Goal: Find specific page/section: Find specific page/section

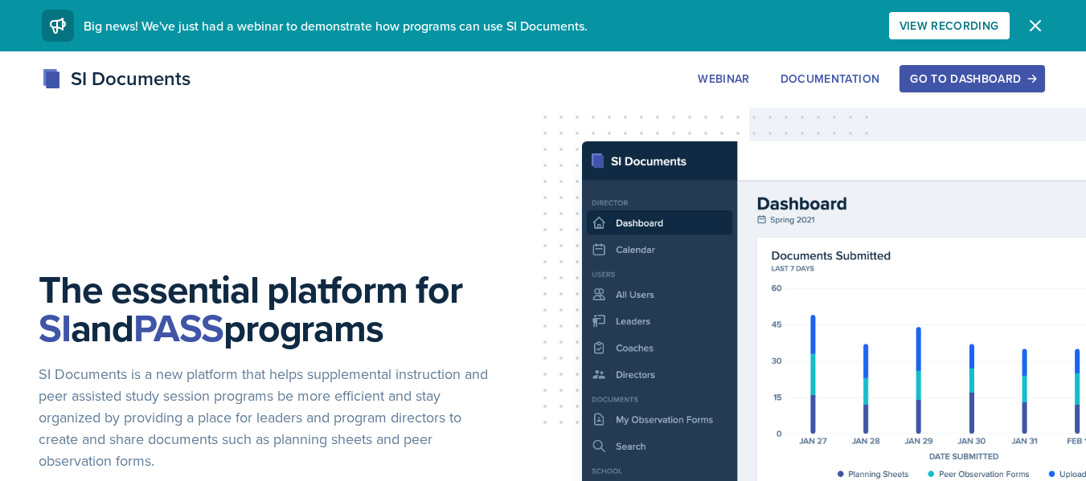
click at [978, 76] on div "Go to Dashboard" at bounding box center [972, 78] width 124 height 13
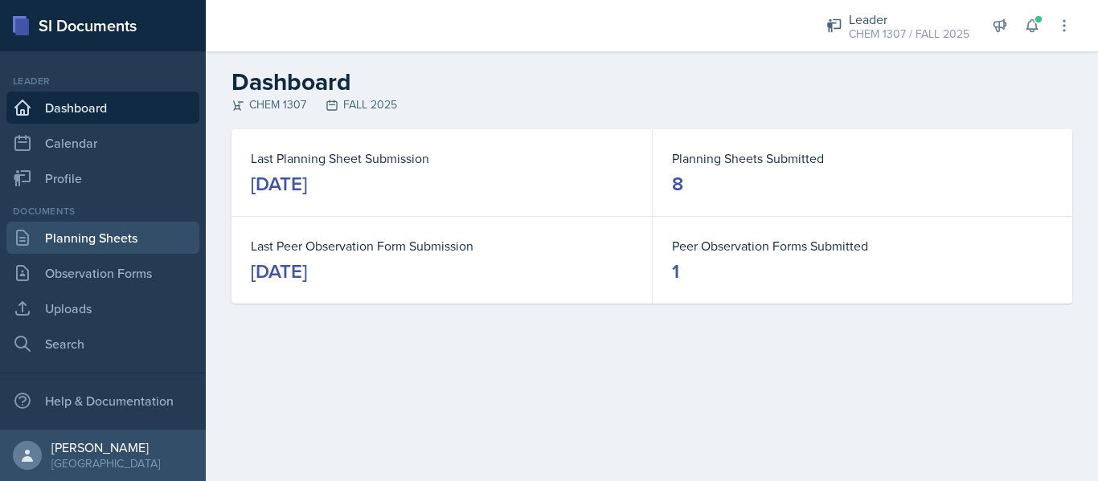
click at [62, 239] on link "Planning Sheets" at bounding box center [102, 238] width 193 height 32
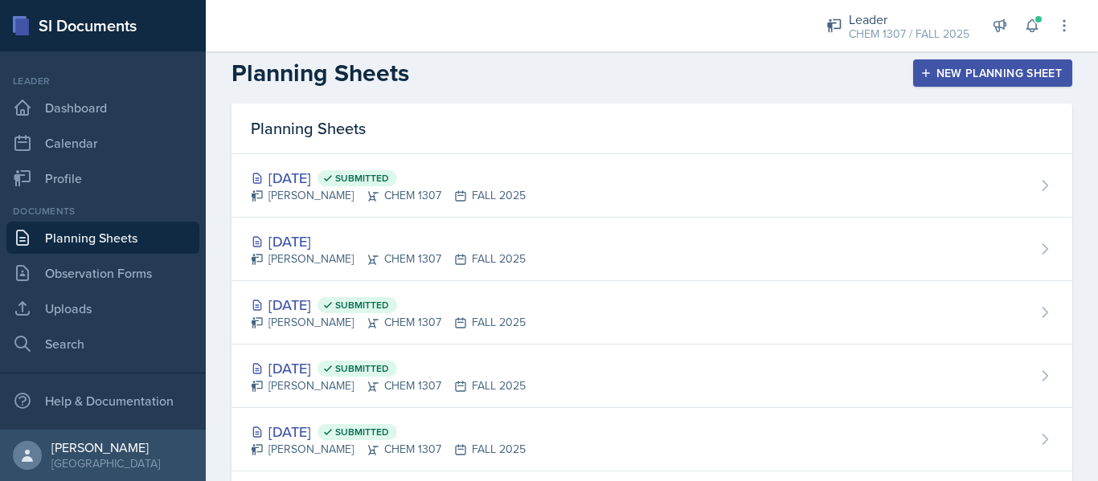
scroll to position [10, 0]
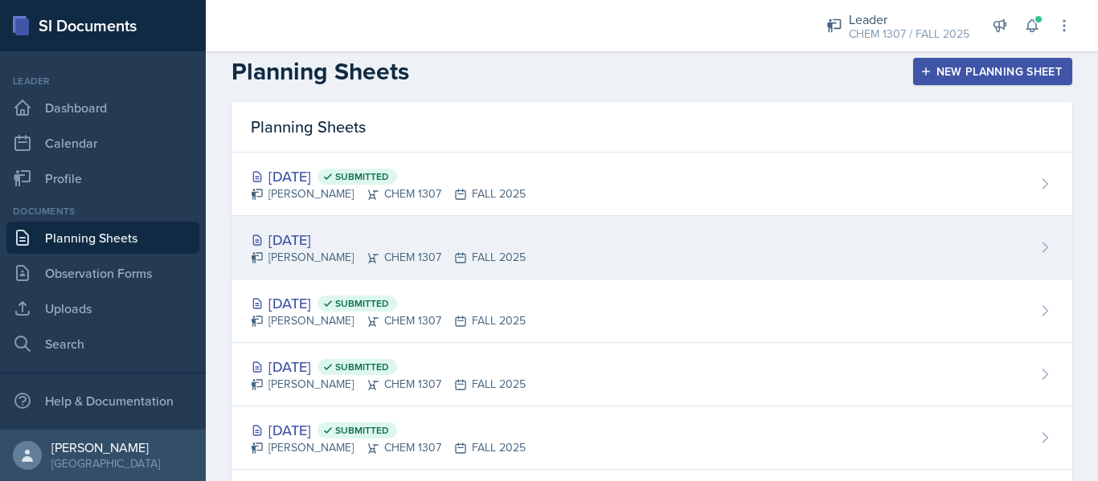
click at [449, 236] on div "[DATE]" at bounding box center [388, 240] width 275 height 22
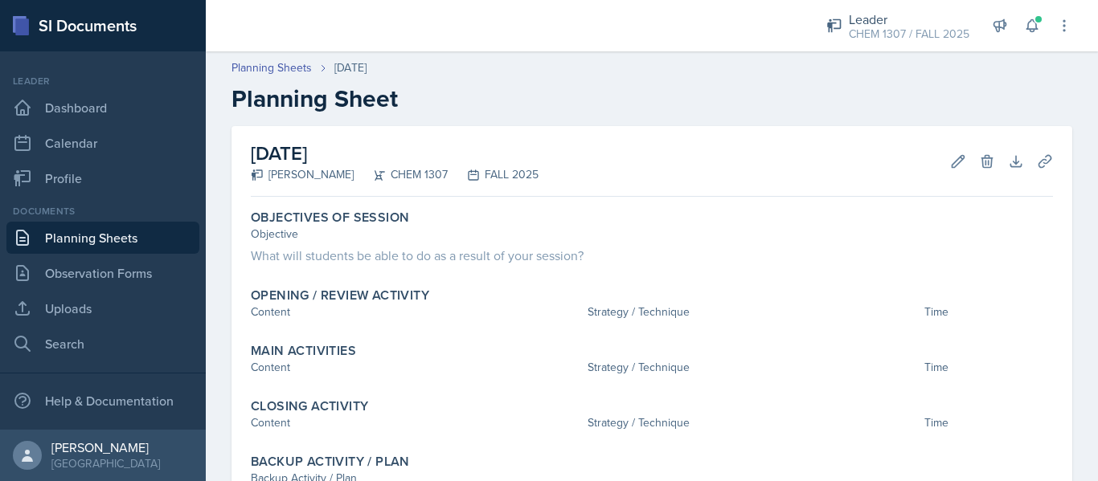
click at [121, 240] on link "Planning Sheets" at bounding box center [102, 238] width 193 height 32
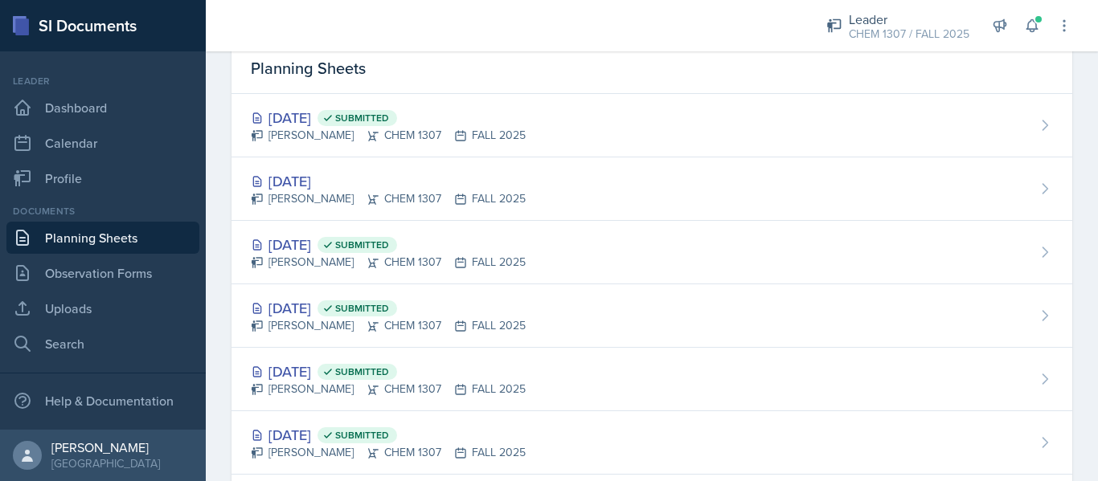
scroll to position [291, 0]
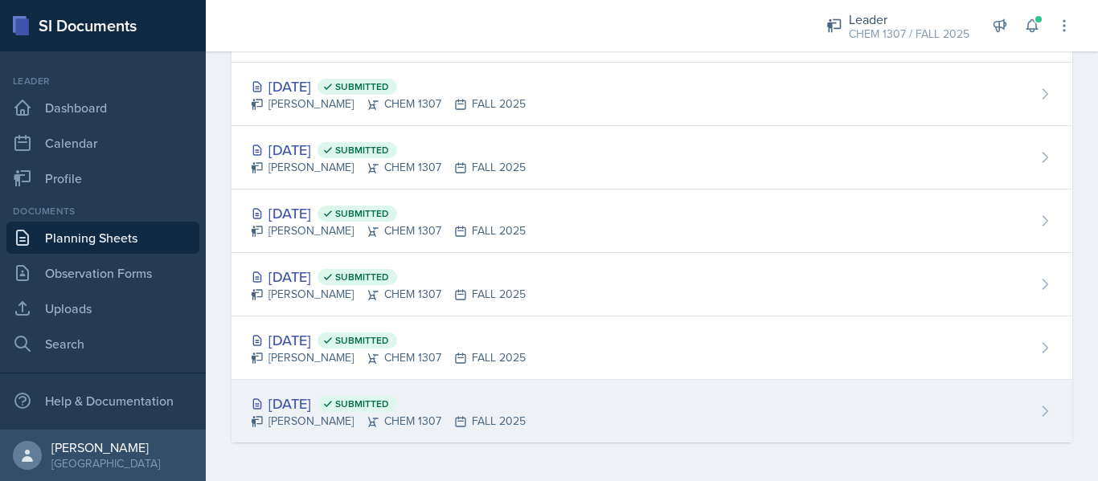
click at [323, 395] on div "[DATE] Submitted" at bounding box center [388, 404] width 275 height 22
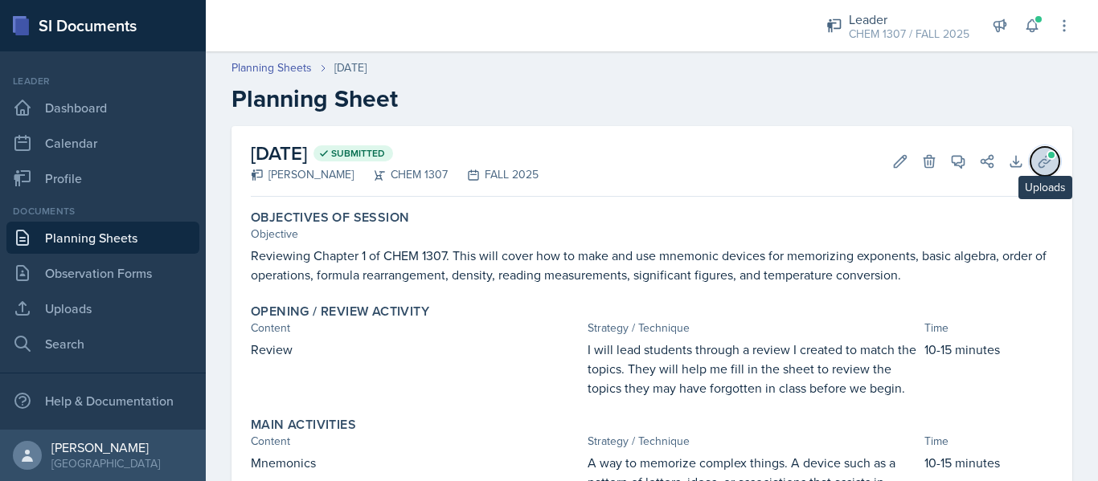
click at [1040, 166] on icon at bounding box center [1045, 161] width 16 height 16
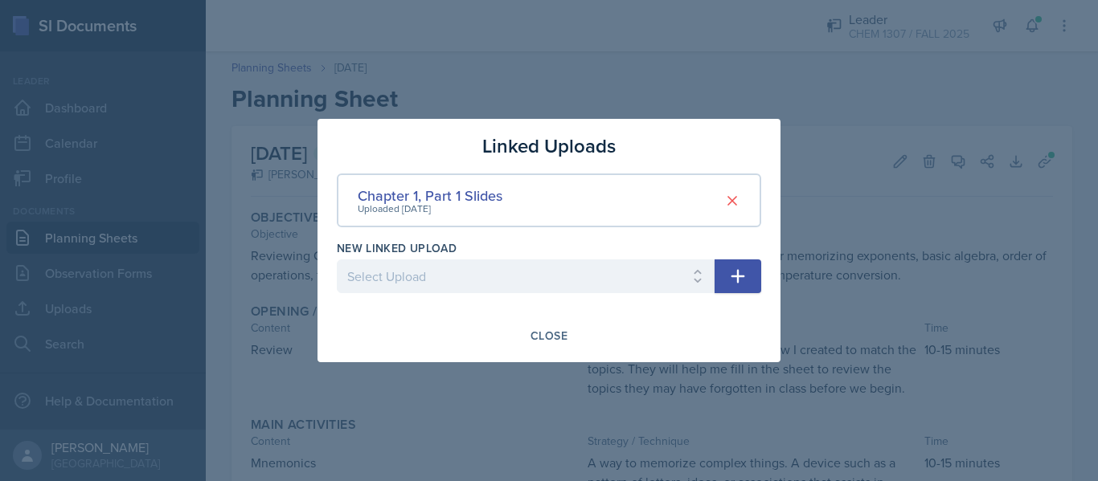
click at [732, 77] on div at bounding box center [549, 240] width 1098 height 481
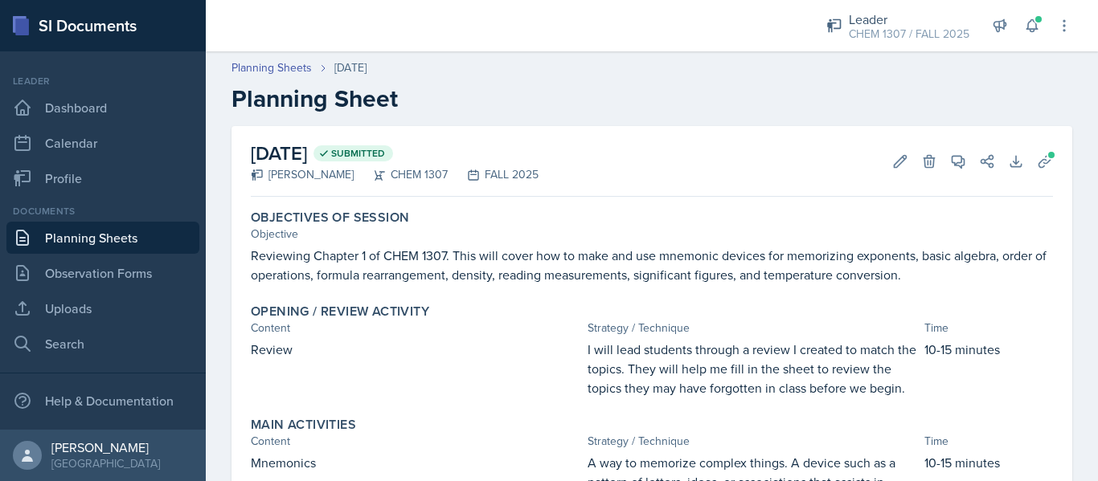
click at [138, 230] on link "Planning Sheets" at bounding box center [102, 238] width 193 height 32
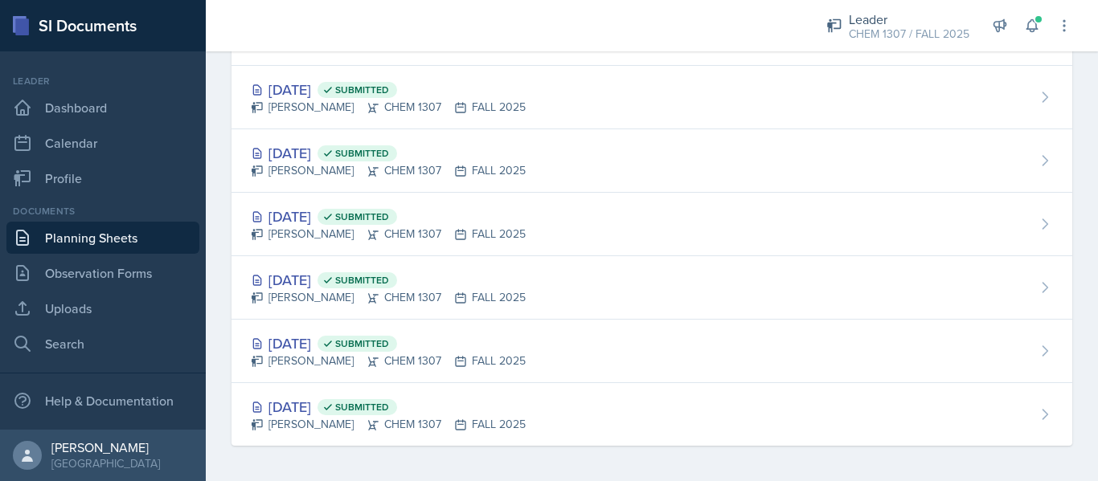
scroll to position [291, 0]
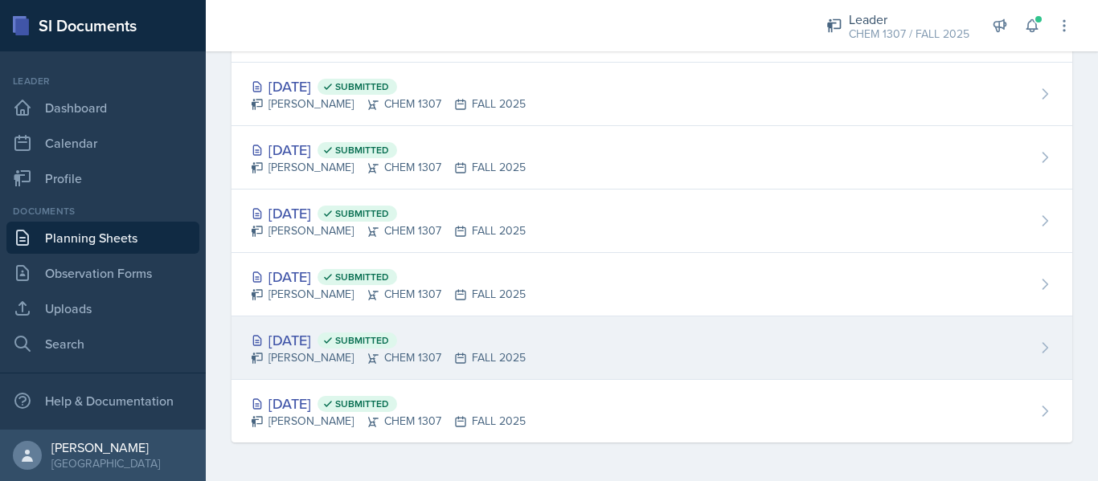
click at [389, 344] on span "Submitted" at bounding box center [362, 340] width 54 height 13
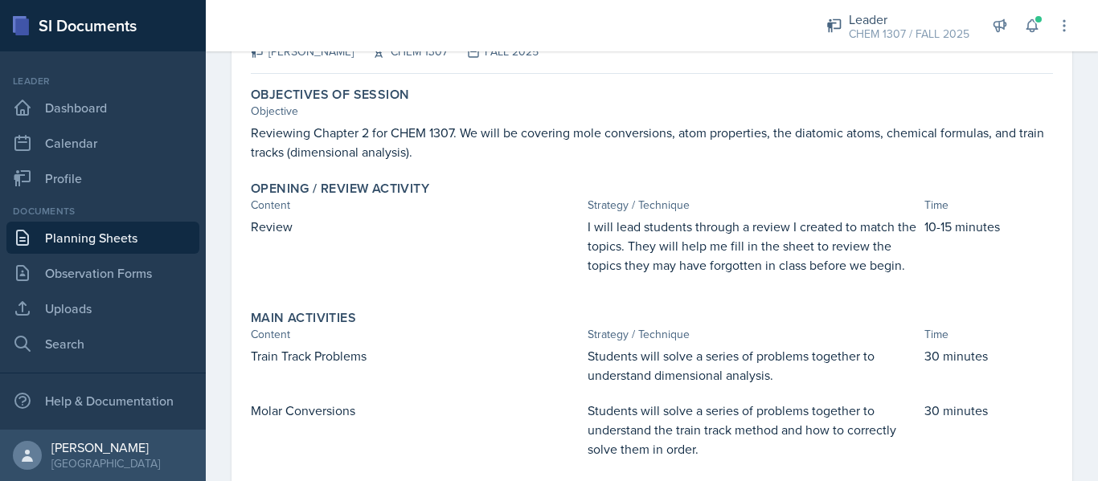
scroll to position [14, 0]
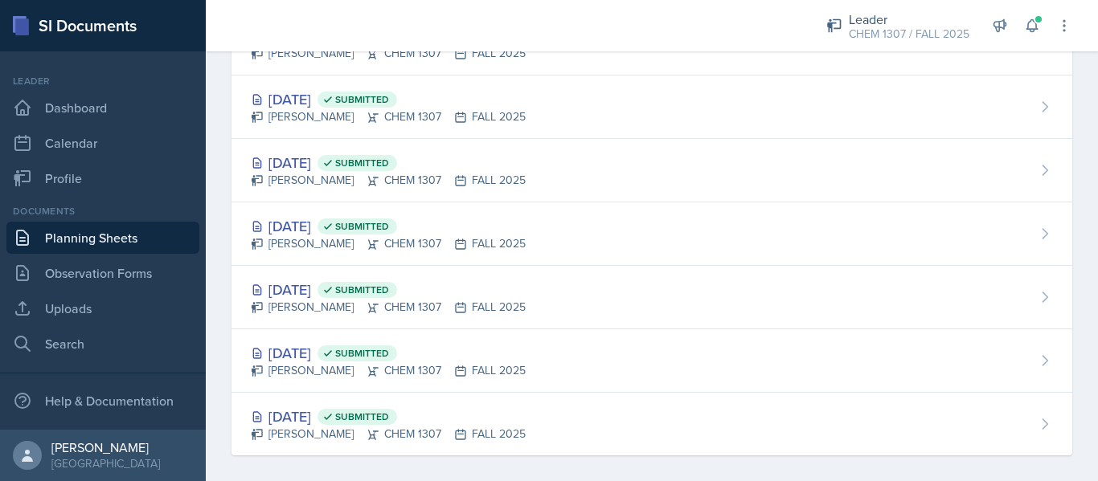
scroll to position [291, 0]
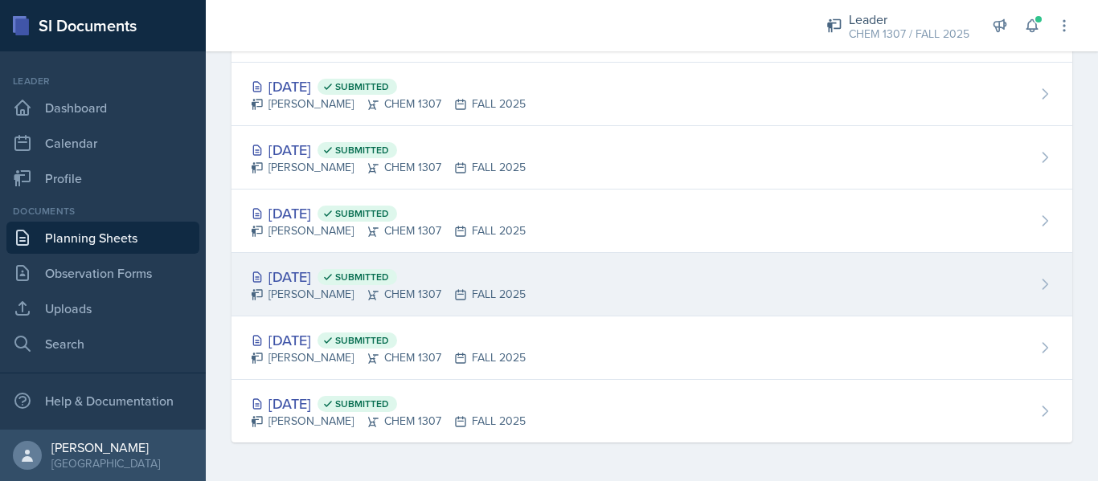
click at [340, 278] on div "[DATE] Submitted" at bounding box center [388, 277] width 275 height 22
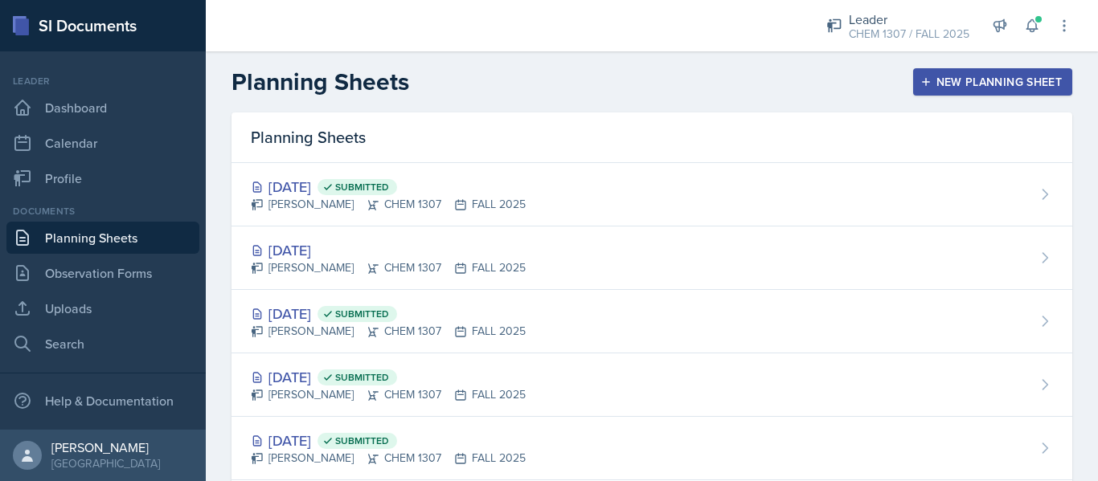
click at [1082, 192] on div "Planning Sheets [DATE] Submitted [PERSON_NAME] CHEM 1307 FALL 2025 [DATE] [PERS…" at bounding box center [652, 443] width 892 height 660
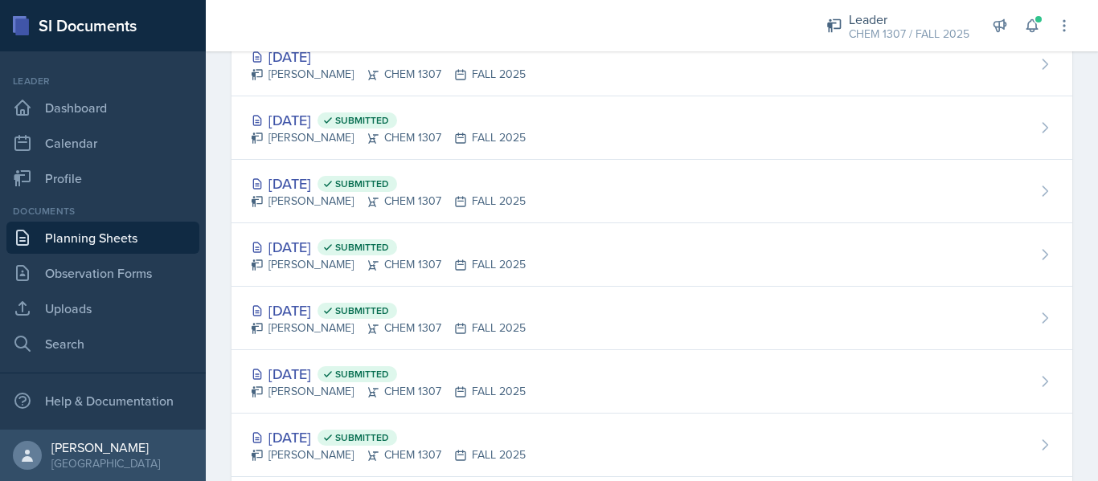
scroll to position [291, 0]
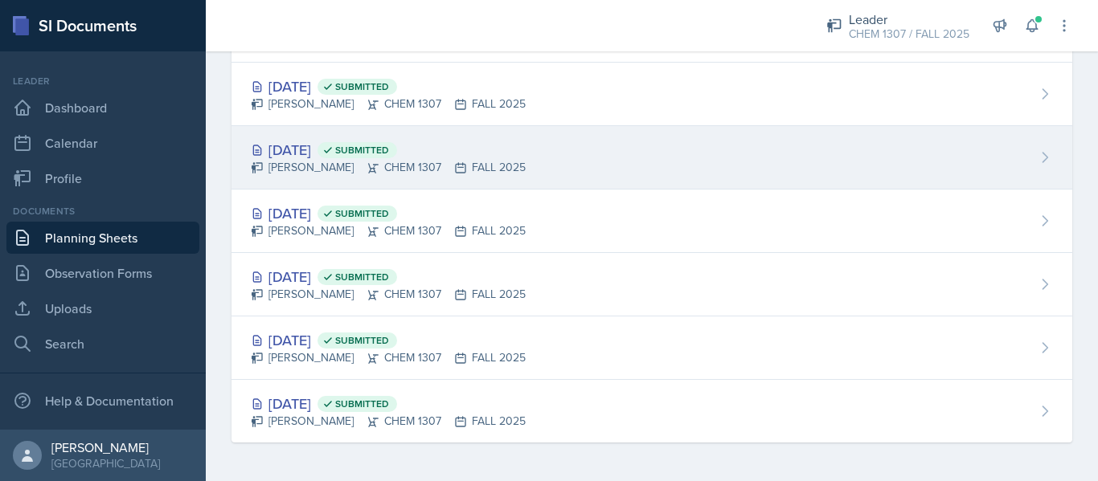
click at [333, 155] on icon at bounding box center [327, 150] width 11 height 11
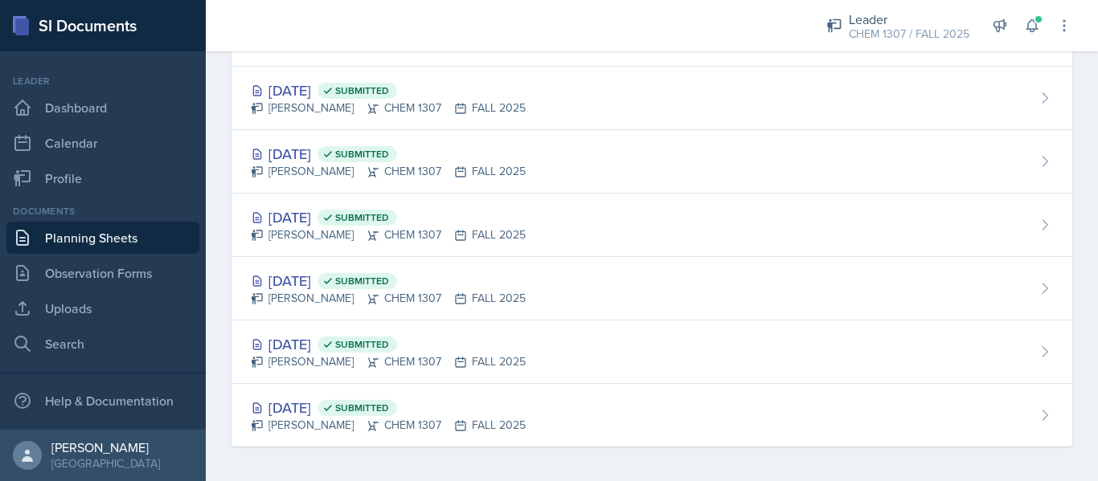
scroll to position [280, 0]
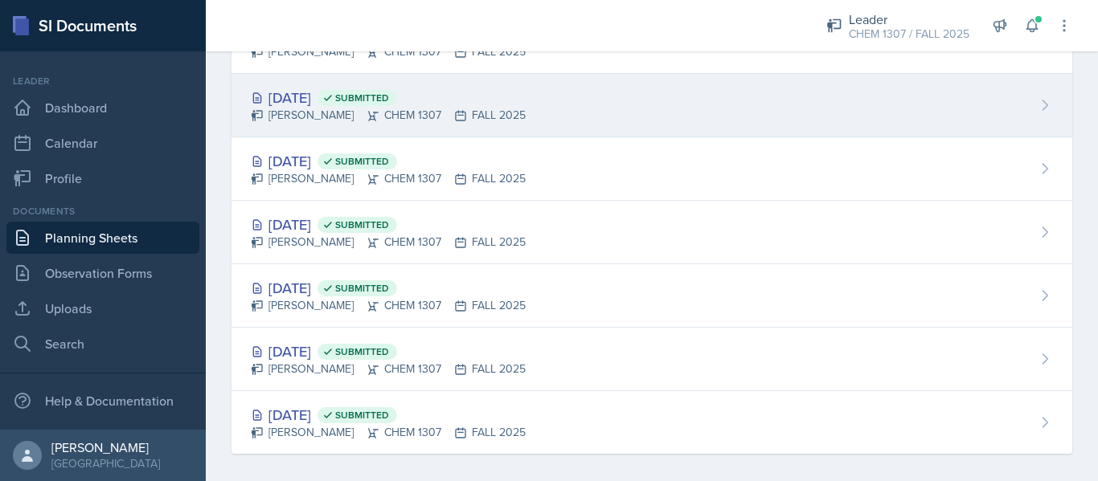
click at [317, 104] on div "[DATE] Submitted" at bounding box center [388, 98] width 275 height 22
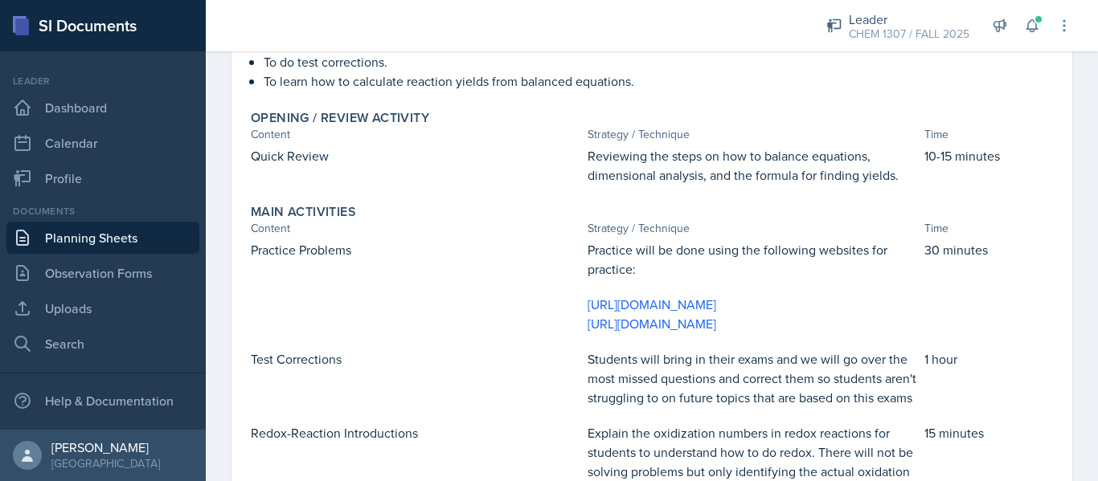
scroll to position [93, 0]
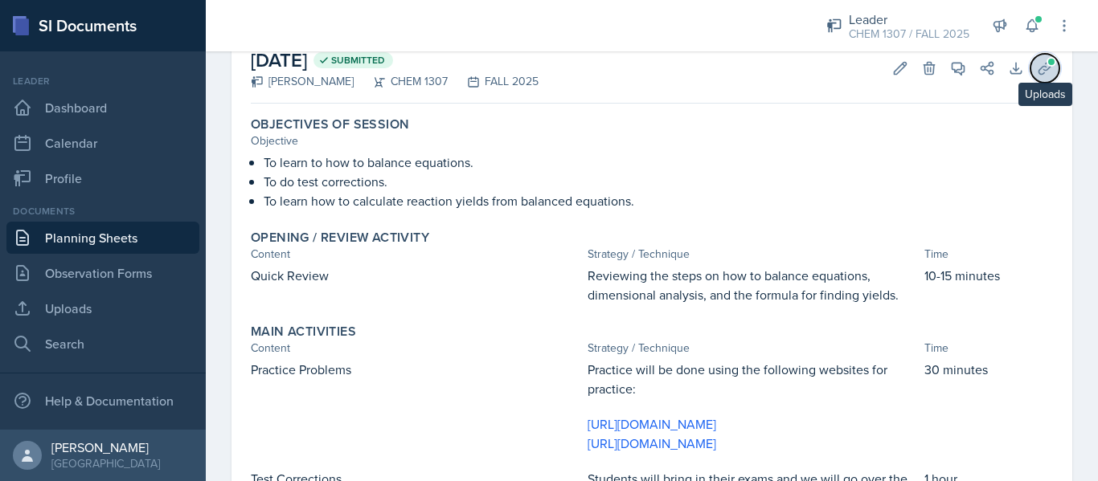
click at [1037, 68] on icon at bounding box center [1045, 68] width 16 height 16
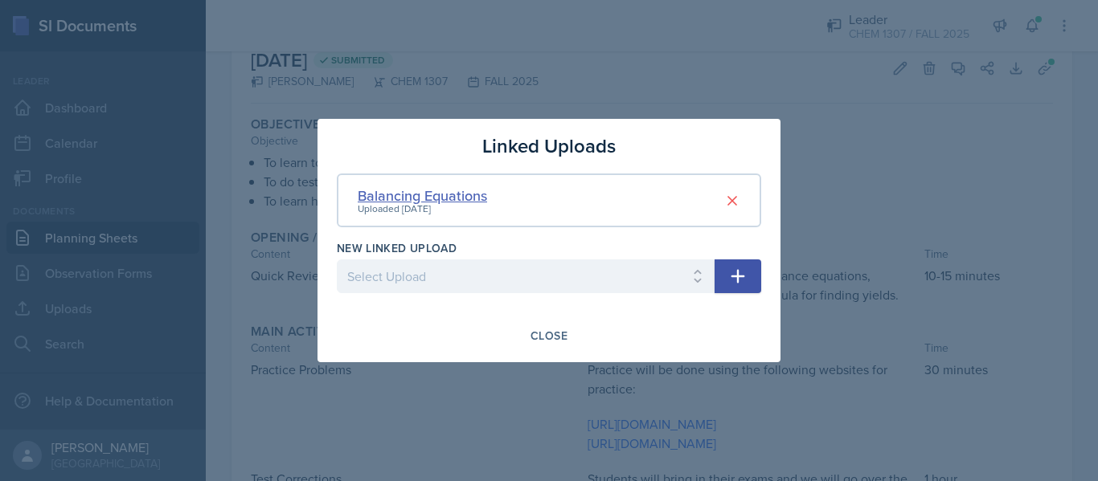
click at [416, 194] on div "Balancing Equations" at bounding box center [422, 196] width 129 height 22
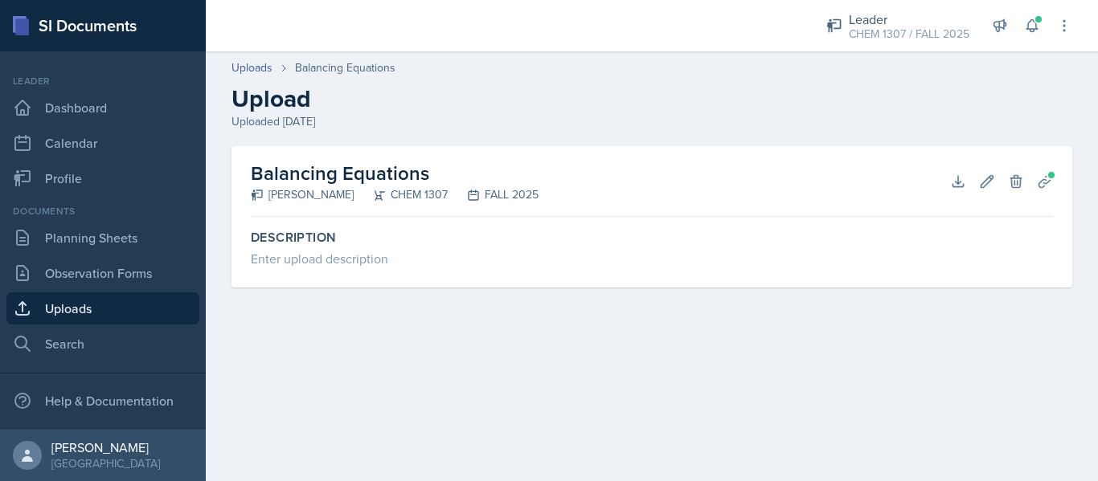
click at [65, 320] on link "Uploads" at bounding box center [102, 309] width 193 height 32
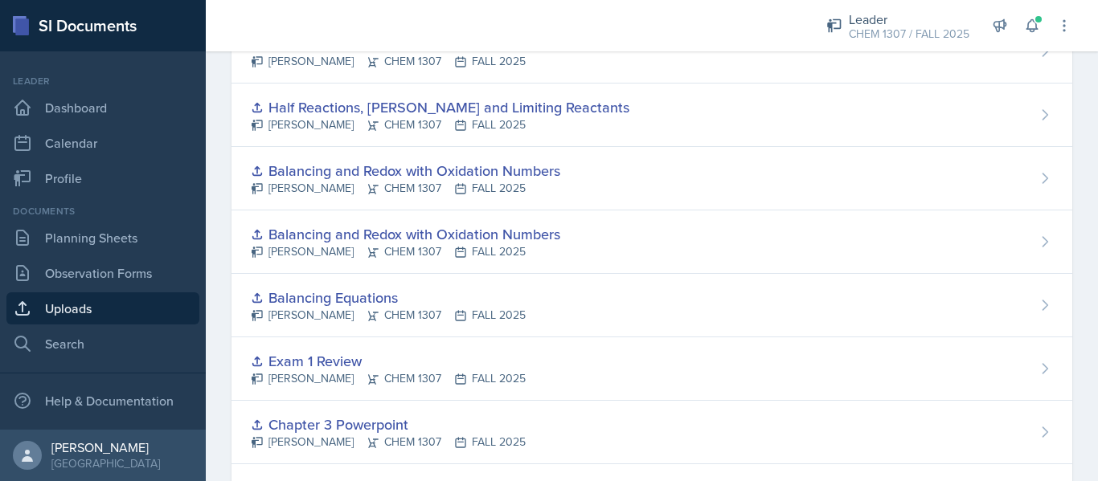
scroll to position [145, 0]
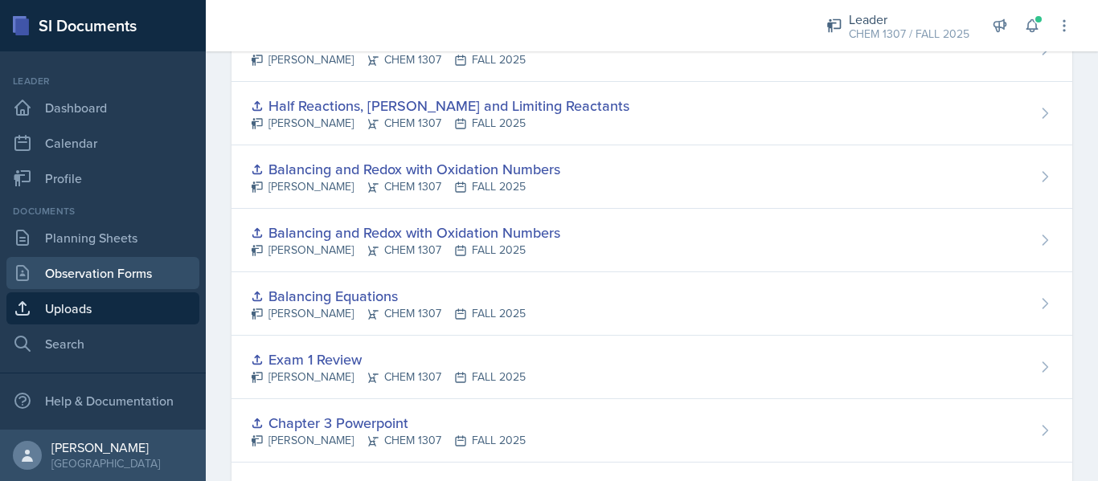
click at [113, 288] on link "Observation Forms" at bounding box center [102, 273] width 193 height 32
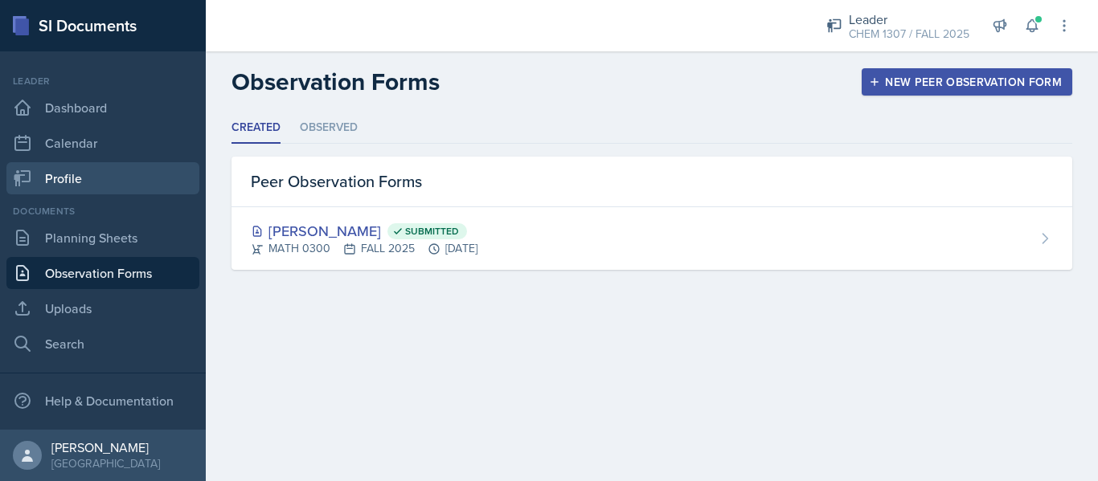
click at [40, 190] on link "Profile" at bounding box center [102, 178] width 193 height 32
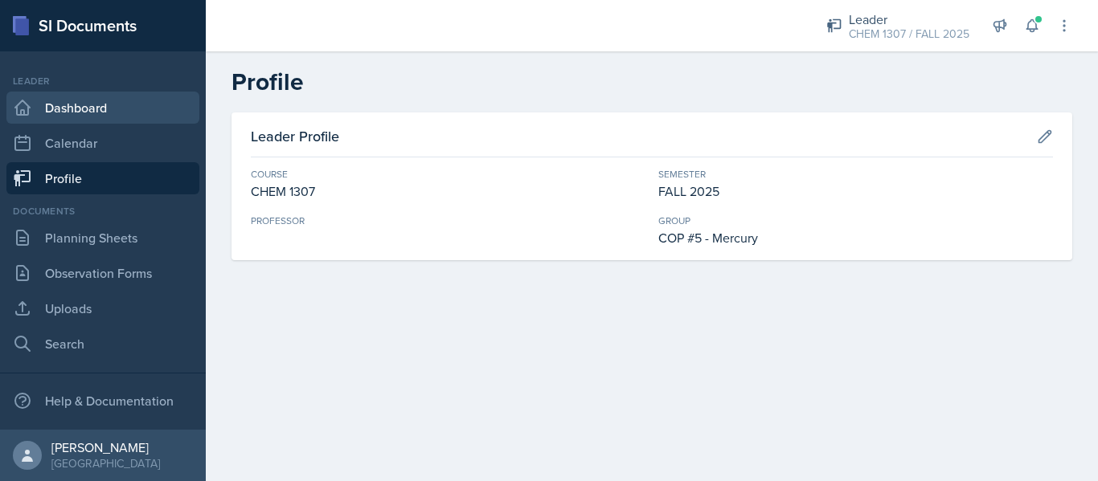
click at [57, 108] on link "Dashboard" at bounding box center [102, 108] width 193 height 32
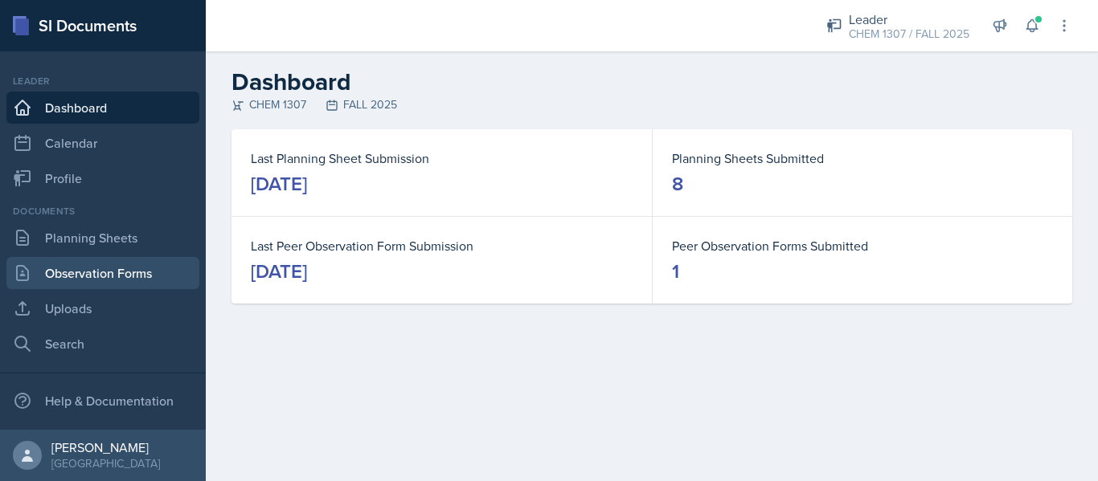
click at [64, 264] on link "Observation Forms" at bounding box center [102, 273] width 193 height 32
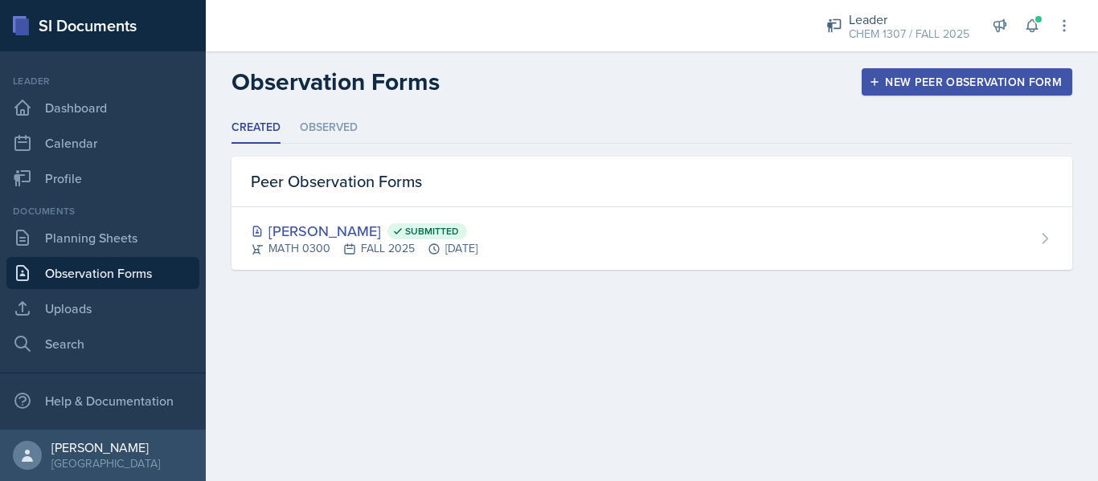
click at [305, 145] on div "Created Observed Created Observed Peer Observation Forms [PERSON_NAME] Submitte…" at bounding box center [651, 192] width 841 height 158
click at [317, 137] on li "Observed" at bounding box center [329, 128] width 58 height 31
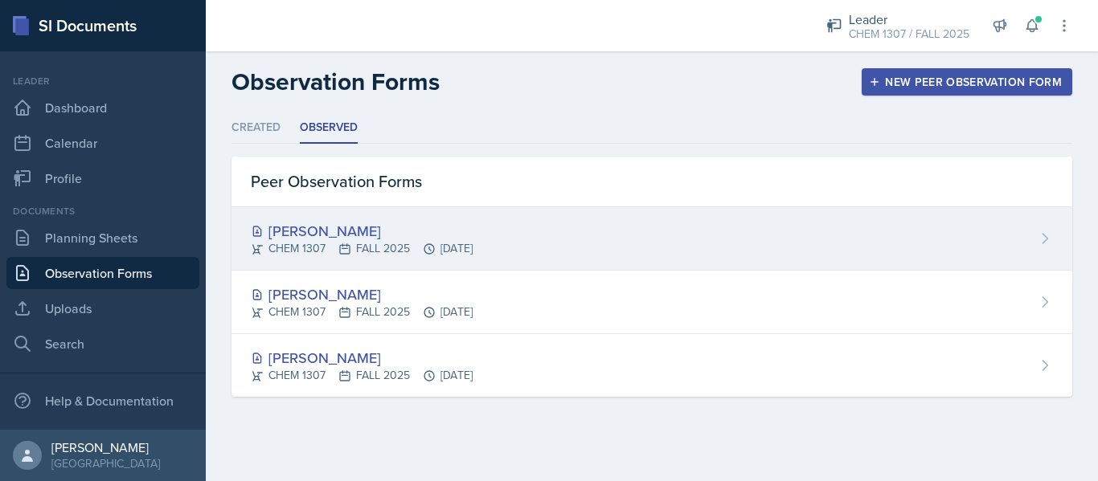
click at [305, 226] on div "[PERSON_NAME]" at bounding box center [362, 231] width 222 height 22
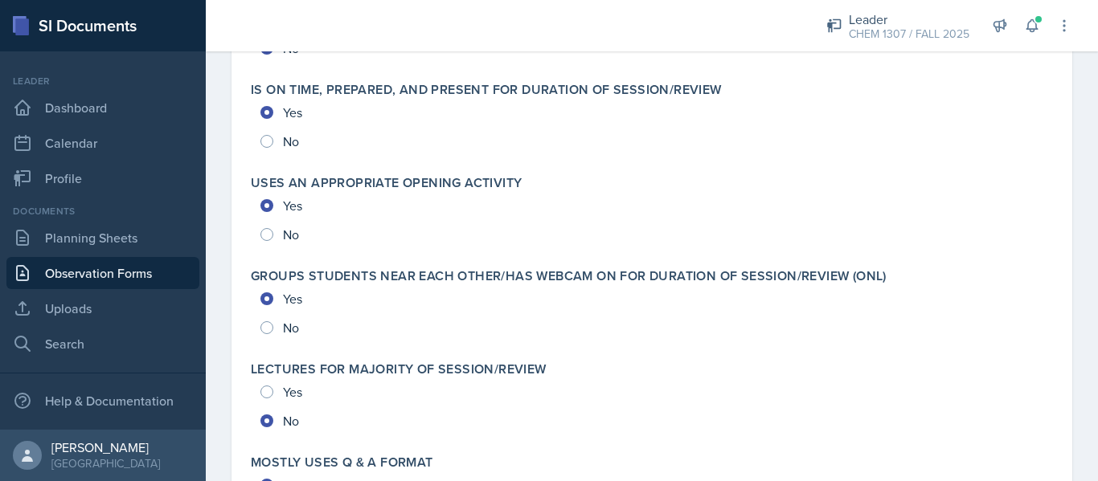
scroll to position [3551, 0]
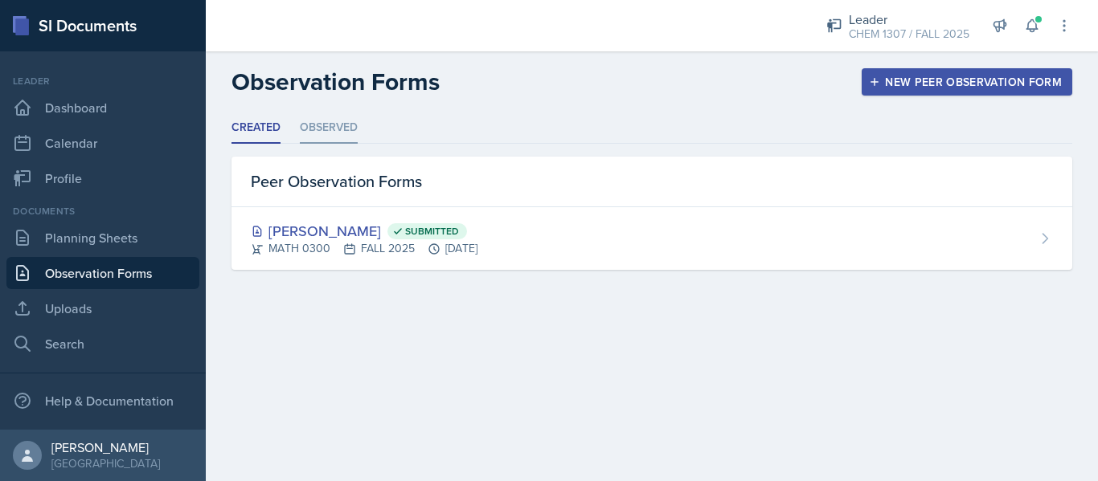
click at [329, 137] on li "Observed" at bounding box center [329, 128] width 58 height 31
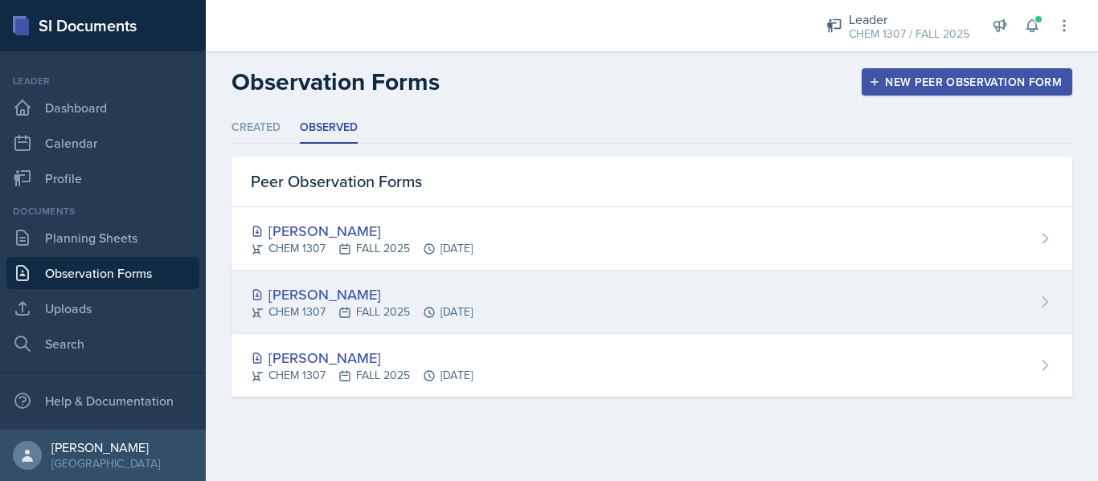
click at [278, 295] on div "[PERSON_NAME]" at bounding box center [362, 295] width 222 height 22
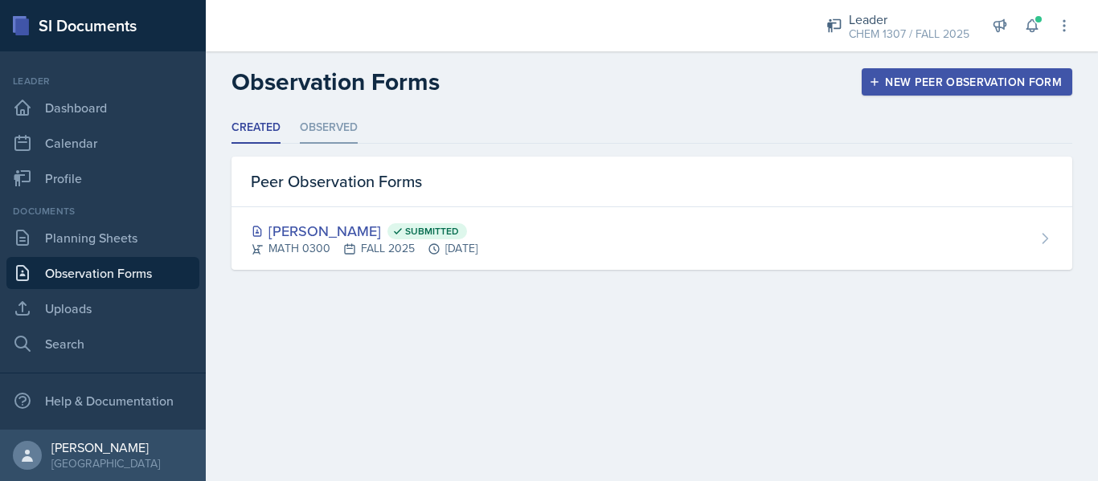
click at [353, 113] on li "Observed" at bounding box center [329, 128] width 58 height 31
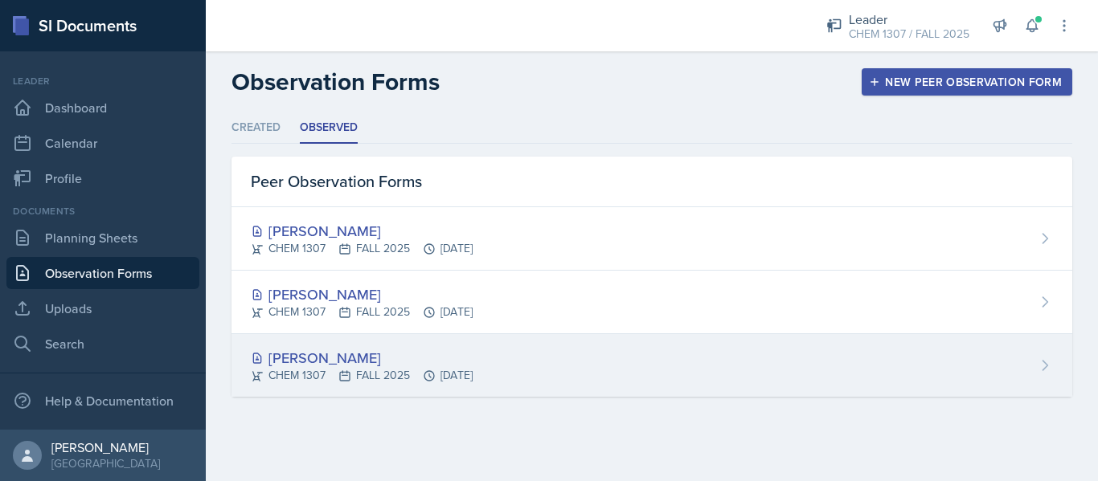
click at [313, 362] on div "[PERSON_NAME]" at bounding box center [362, 358] width 222 height 22
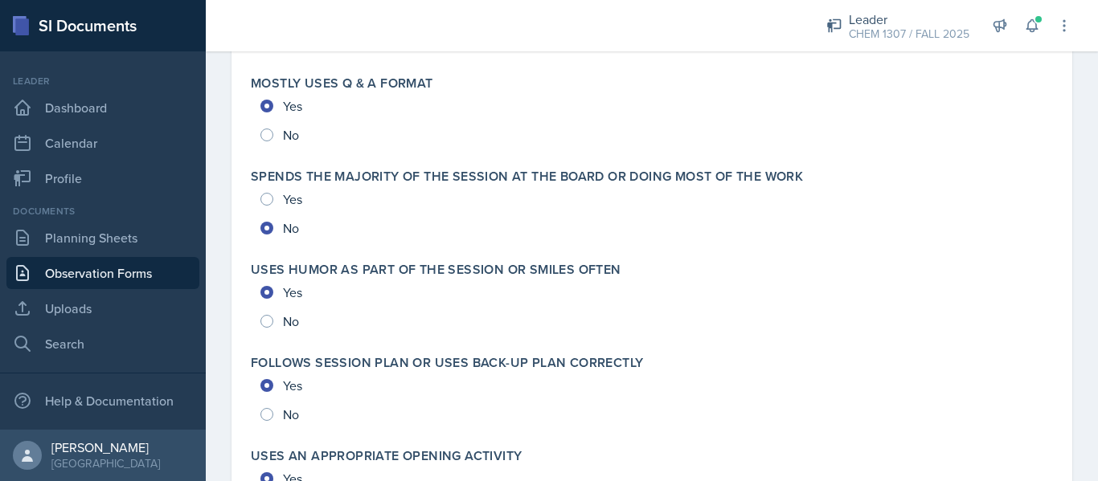
scroll to position [3667, 0]
